Goal: Task Accomplishment & Management: Use online tool/utility

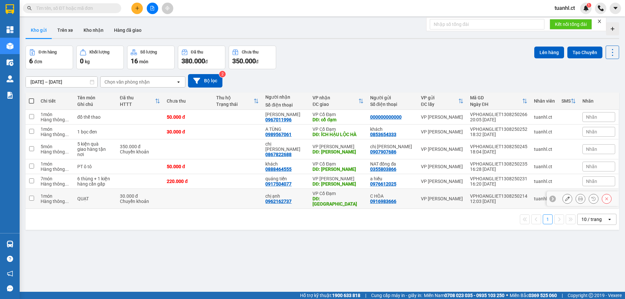
click at [32, 195] on input "checkbox" at bounding box center [31, 197] width 5 height 5
checkbox input "true"
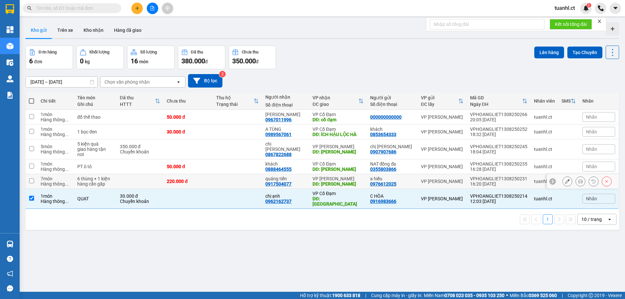
click at [32, 180] on td at bounding box center [32, 181] width 12 height 15
checkbox input "true"
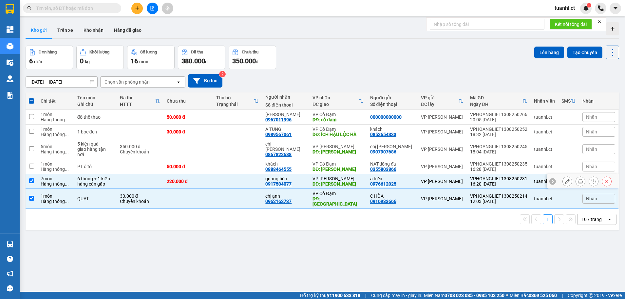
click at [28, 163] on td at bounding box center [32, 166] width 12 height 15
checkbox input "true"
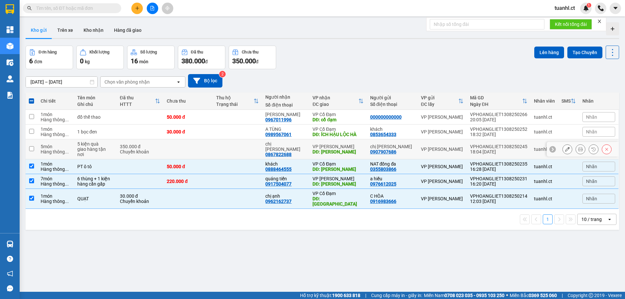
click at [37, 147] on td at bounding box center [32, 149] width 12 height 20
checkbox input "true"
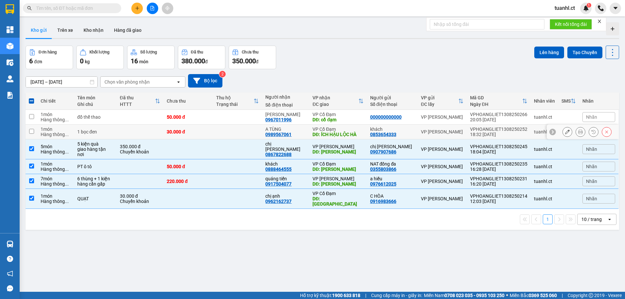
click at [32, 129] on input "checkbox" at bounding box center [31, 131] width 5 height 5
checkbox input "true"
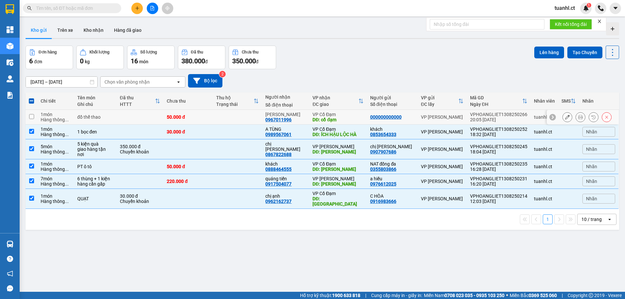
click at [32, 118] on input "checkbox" at bounding box center [31, 116] width 5 height 5
checkbox input "true"
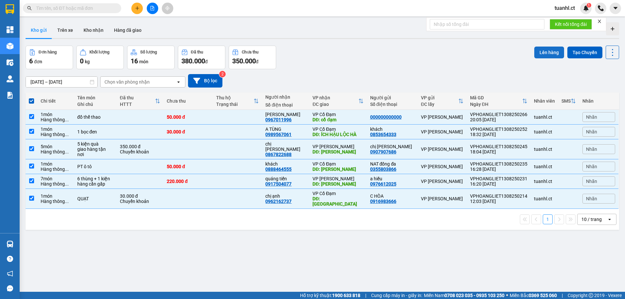
click at [545, 51] on button "Lên hàng" at bounding box center [549, 52] width 30 height 12
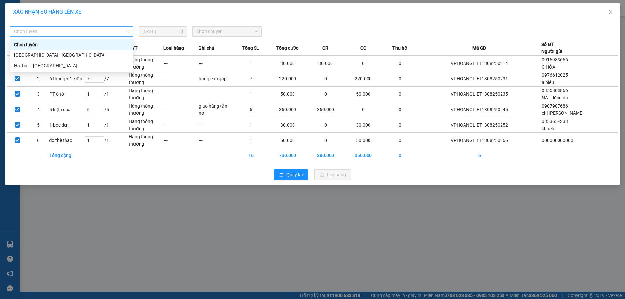
click at [129, 28] on span "Chọn tuyến" at bounding box center [71, 32] width 115 height 10
click at [82, 68] on div "Hà Tĩnh - Hà Nội" at bounding box center [71, 65] width 115 height 7
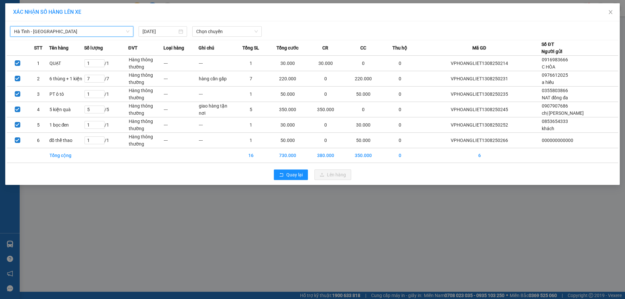
click at [100, 28] on span "Hà Tĩnh - Hà Nội" at bounding box center [71, 32] width 115 height 10
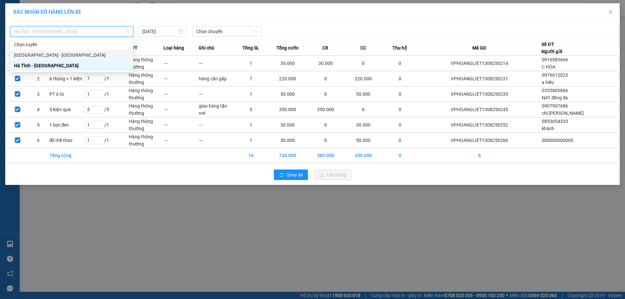
click at [71, 57] on div "Hà Nội - Hà Tĩnh" at bounding box center [71, 54] width 115 height 7
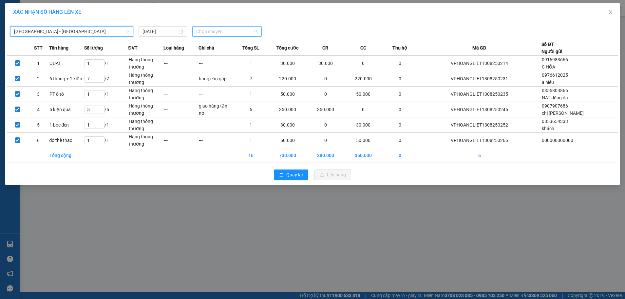
click at [208, 31] on span "Chọn chuyến" at bounding box center [227, 32] width 62 height 10
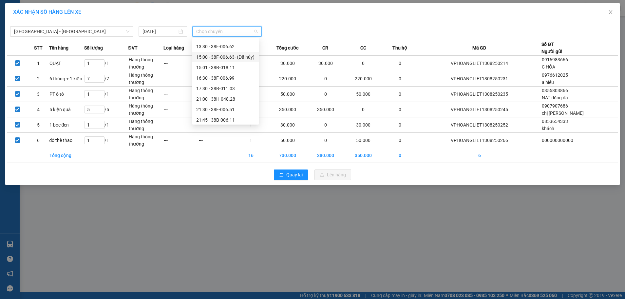
scroll to position [52, 0]
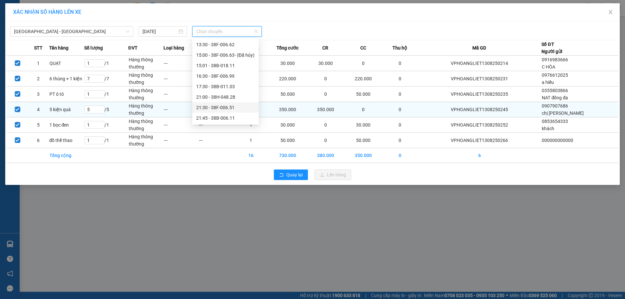
drag, startPoint x: 225, startPoint y: 105, endPoint x: 256, endPoint y: 117, distance: 33.6
click at [225, 105] on div "21:30 - 38F-006.51" at bounding box center [225, 107] width 59 height 7
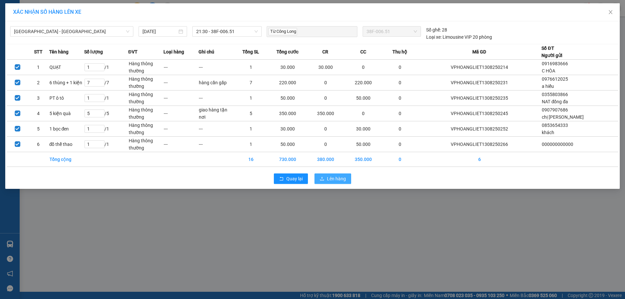
click at [337, 178] on span "Lên hàng" at bounding box center [336, 178] width 19 height 7
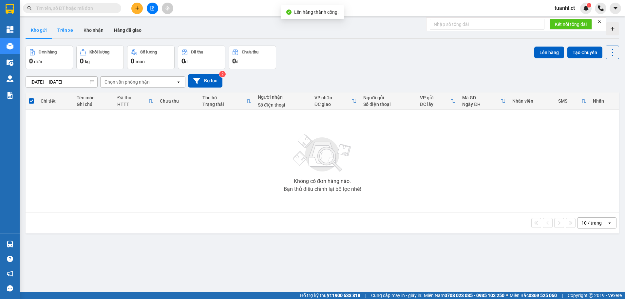
click at [74, 30] on button "Trên xe" at bounding box center [65, 30] width 26 height 16
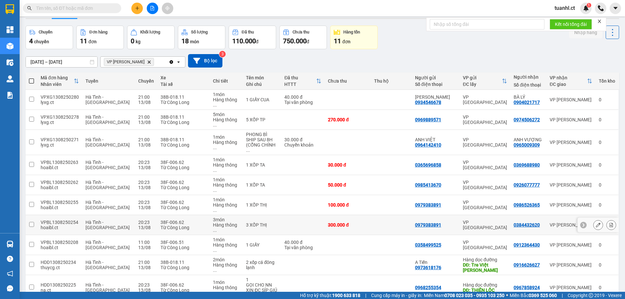
scroll to position [30, 0]
